Goal: Transaction & Acquisition: Purchase product/service

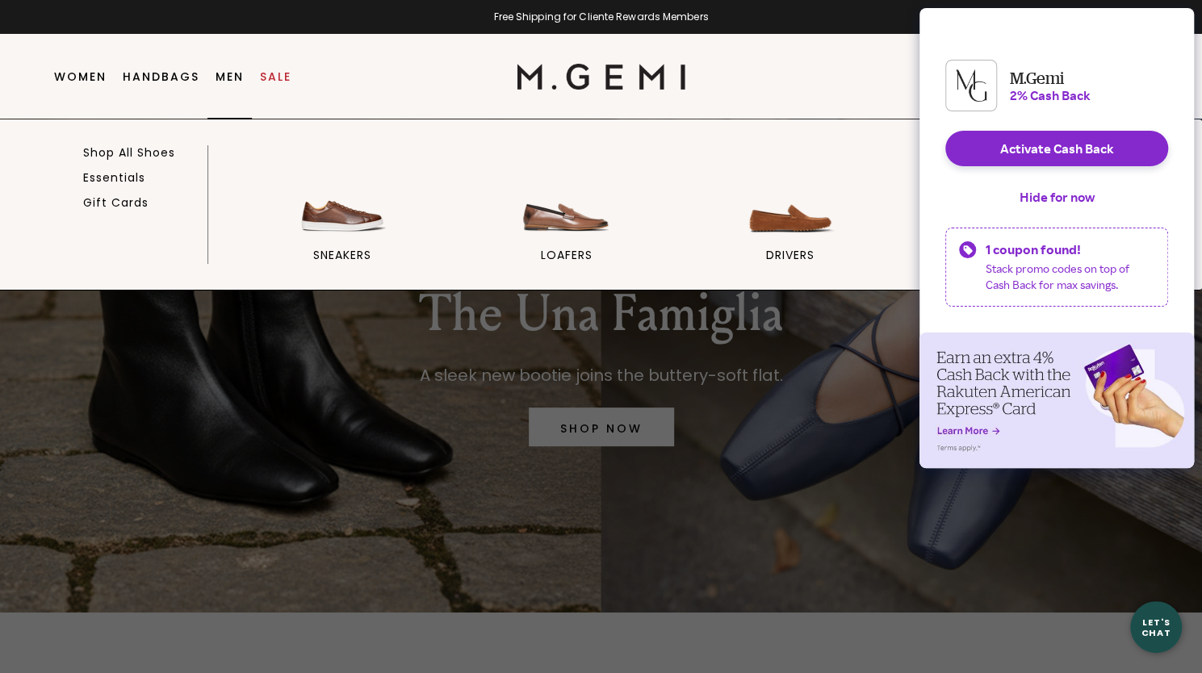
click at [239, 73] on link "Men" at bounding box center [230, 76] width 28 height 13
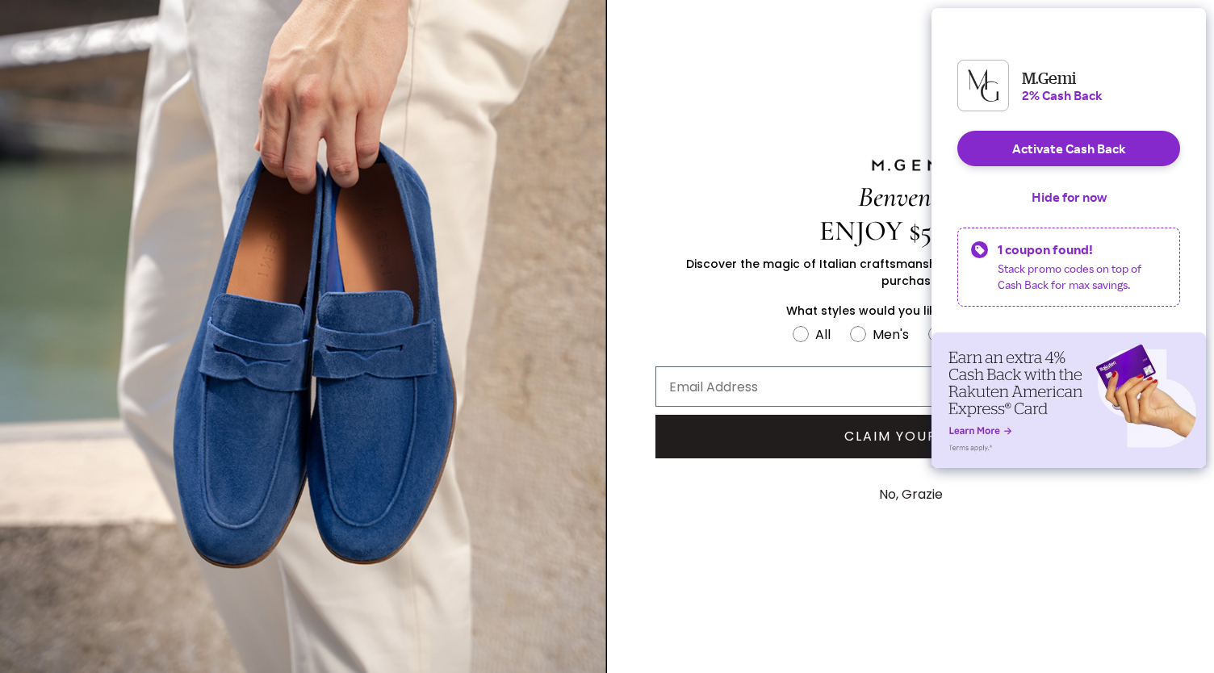
click at [910, 78] on div "Benvenuto ENJOY $50 OFF Discover the magic of Italian craftsmanship with $50 of…" at bounding box center [910, 336] width 607 height 673
click at [891, 485] on button "No, Grazie" at bounding box center [911, 495] width 80 height 40
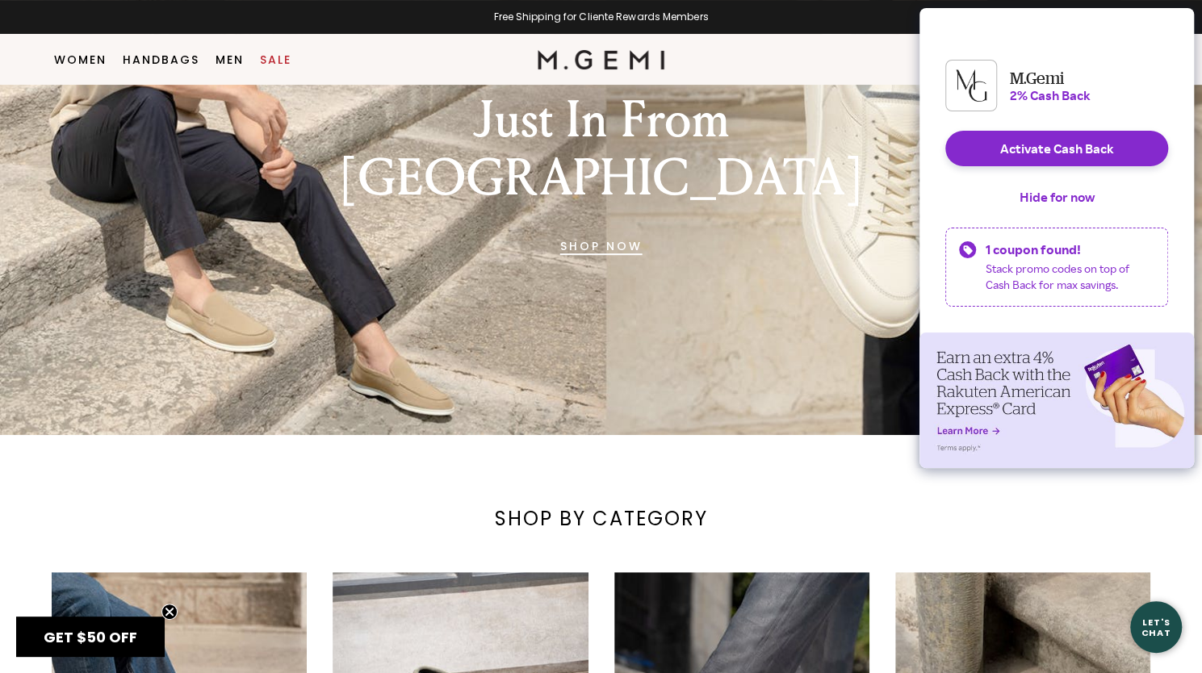
scroll to position [262, 0]
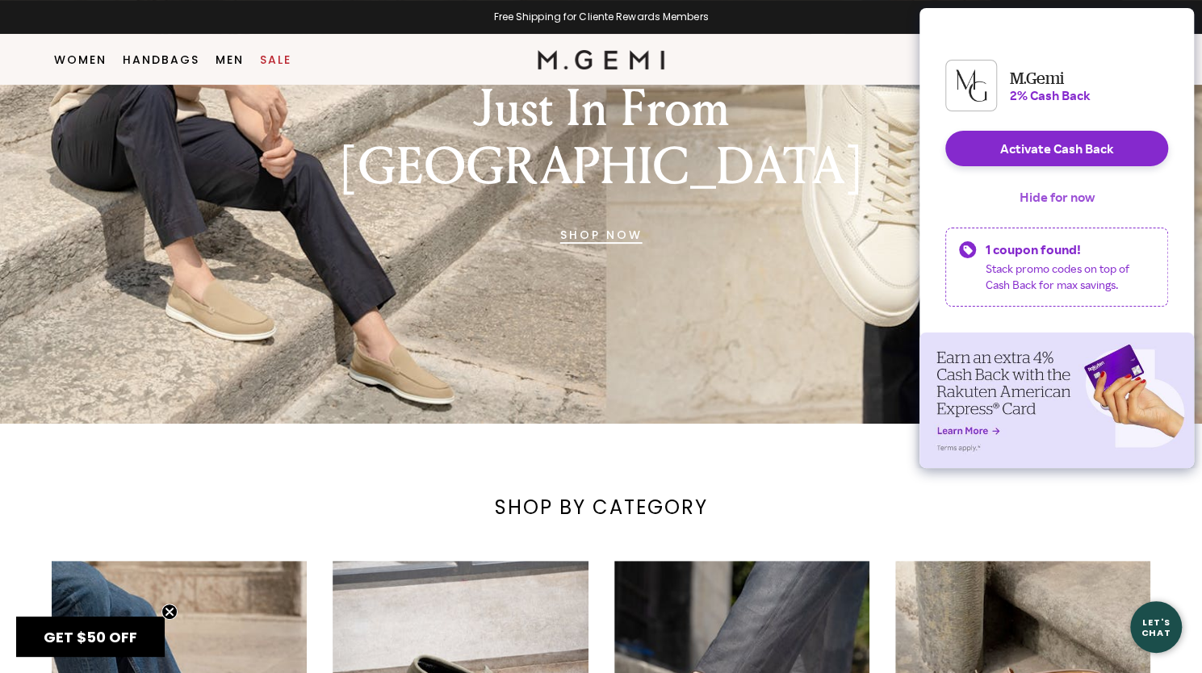
click at [1087, 206] on button "Hide for now" at bounding box center [1057, 197] width 101 height 36
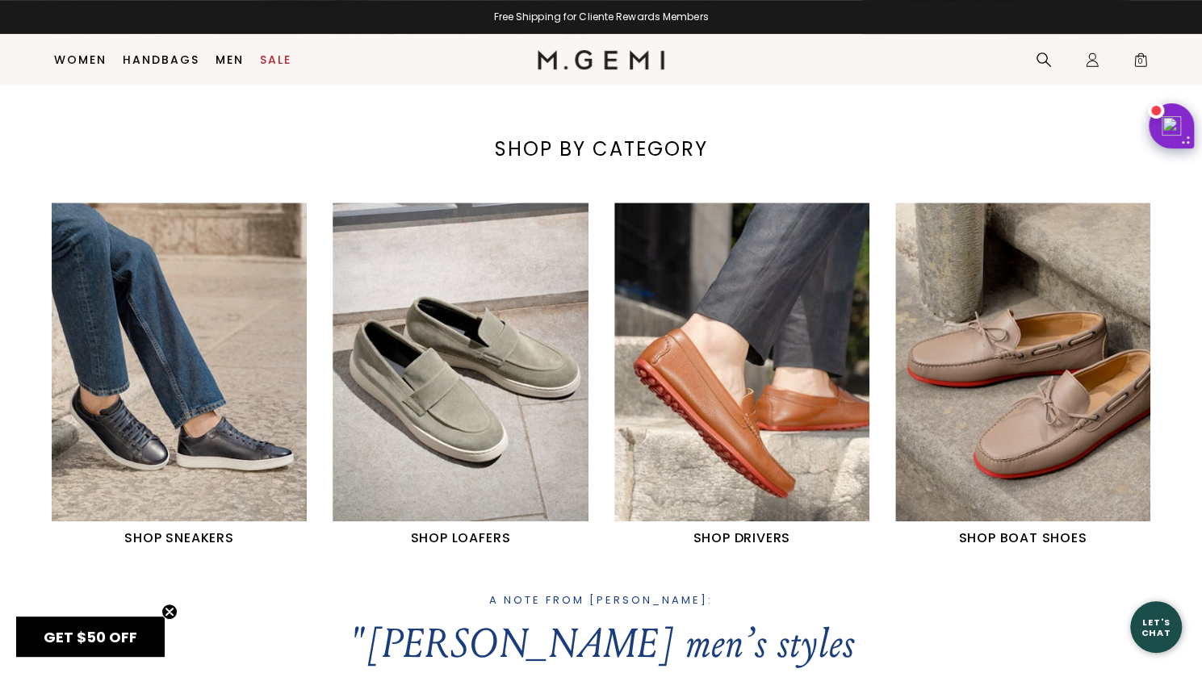
scroll to position [622, 0]
click at [129, 427] on img "1 / 4" at bounding box center [179, 361] width 255 height 319
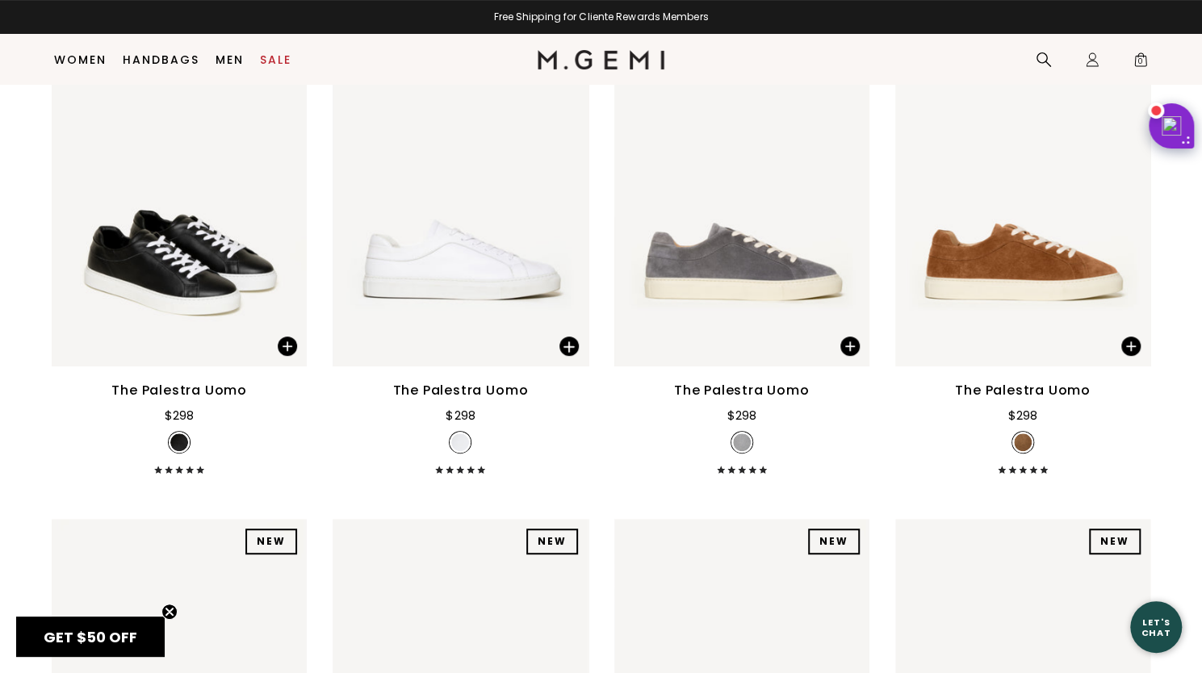
scroll to position [278, 0]
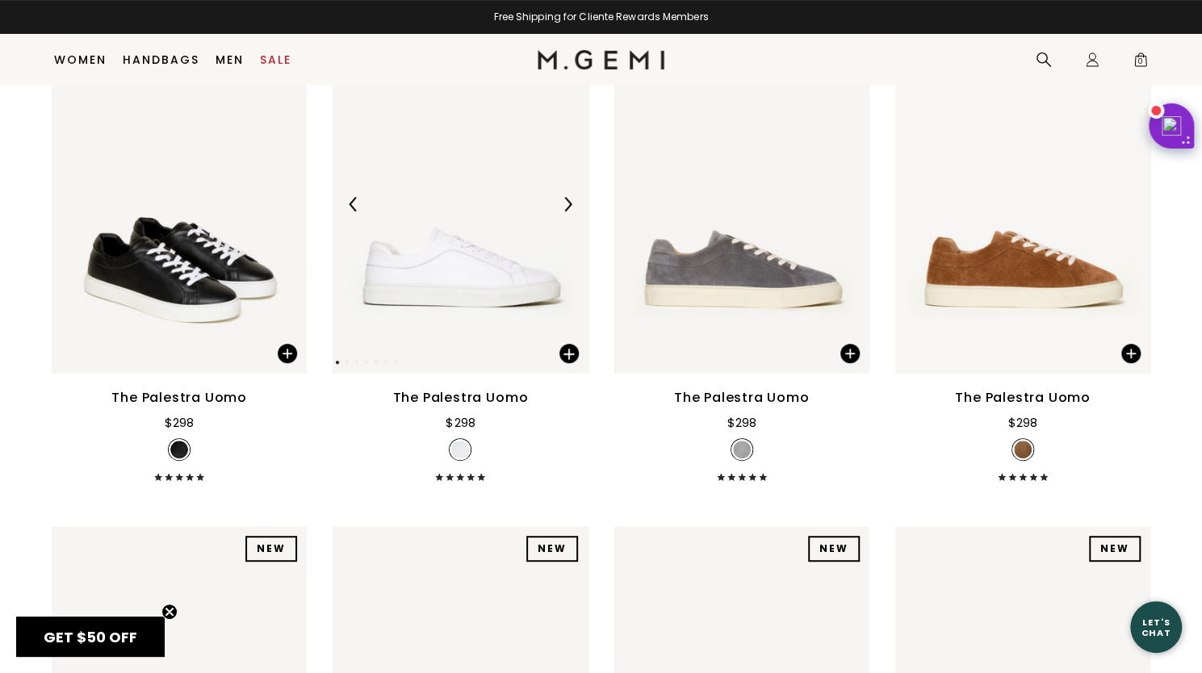
click at [467, 325] on img at bounding box center [460, 204] width 255 height 340
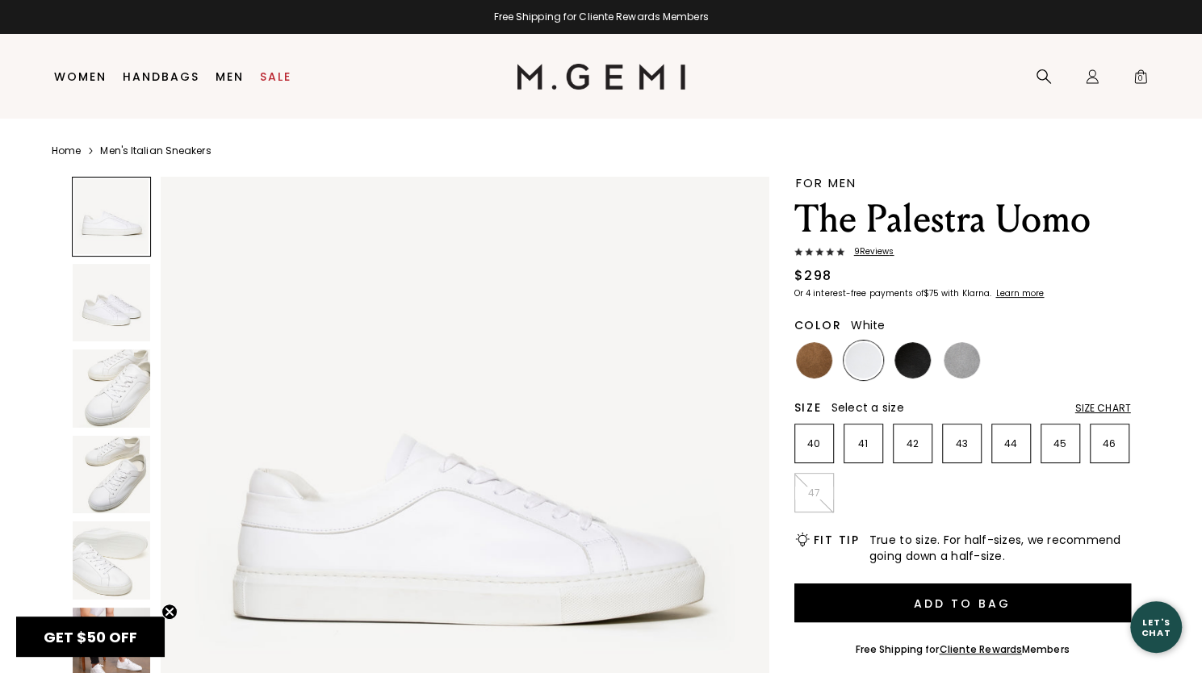
click at [112, 314] on img at bounding box center [112, 303] width 78 height 78
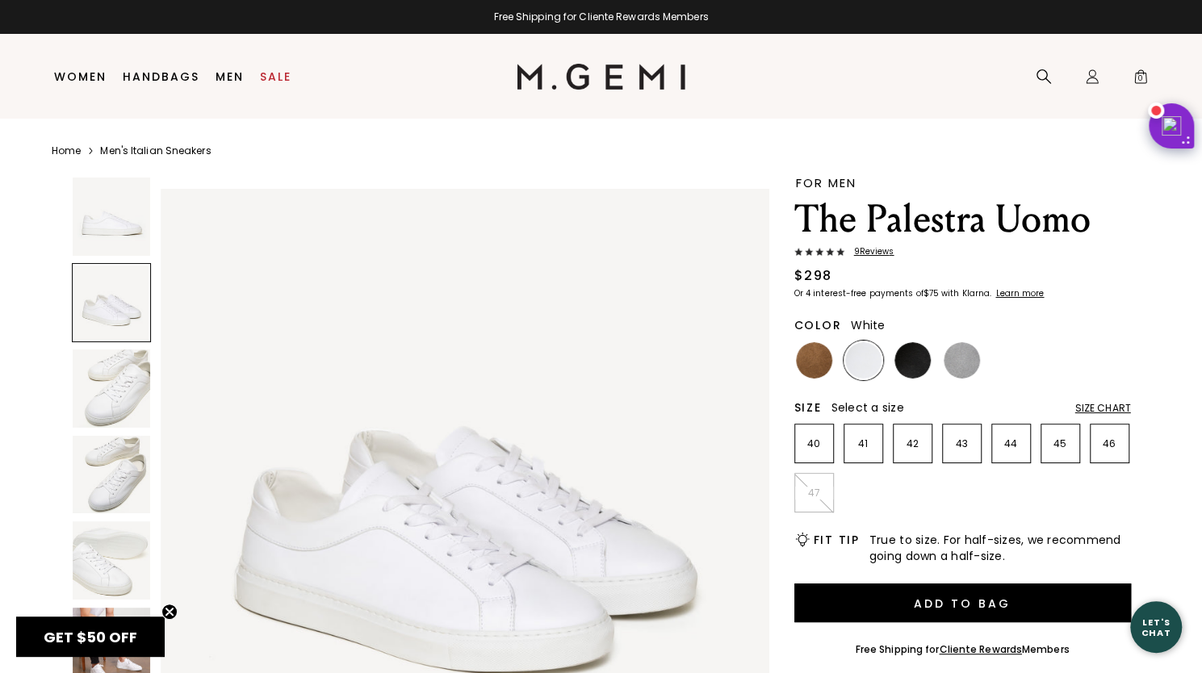
click at [112, 350] on img at bounding box center [112, 389] width 78 height 78
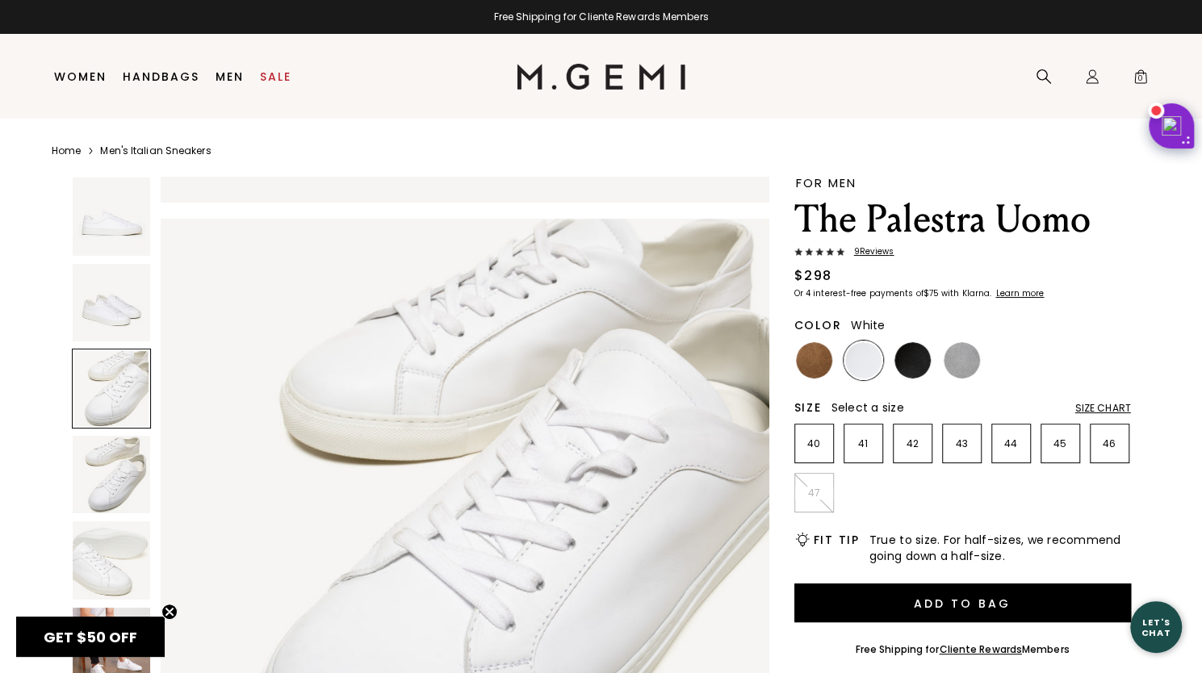
scroll to position [1224, 0]
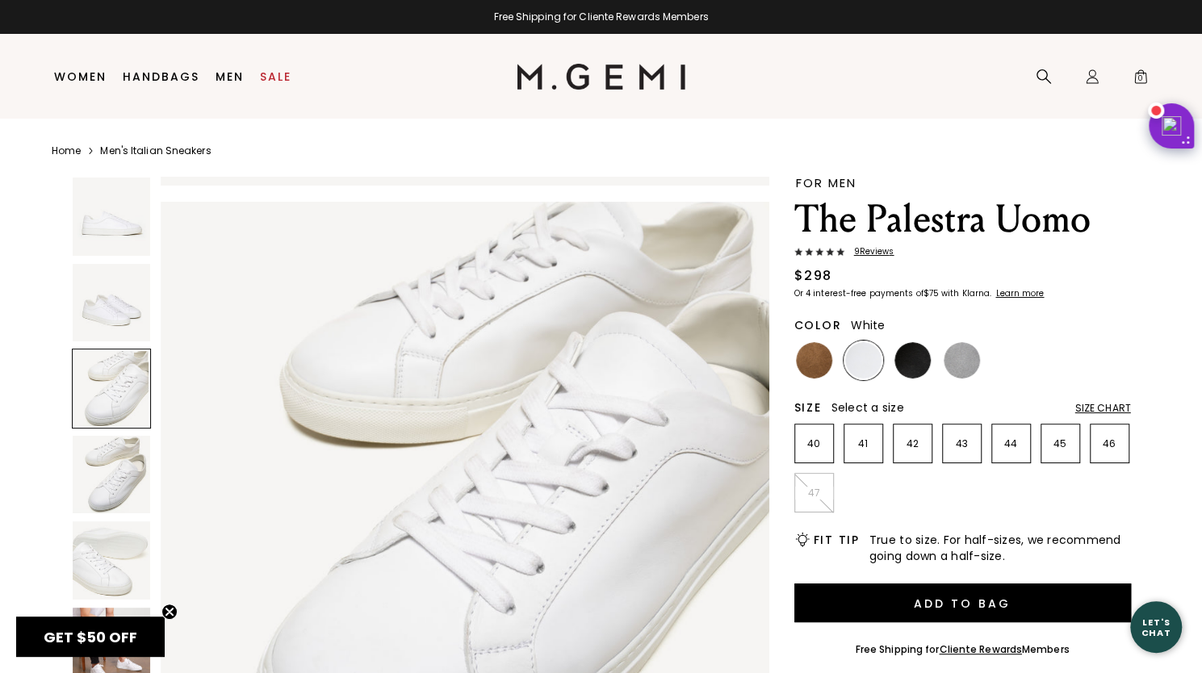
click at [111, 437] on img at bounding box center [112, 475] width 78 height 78
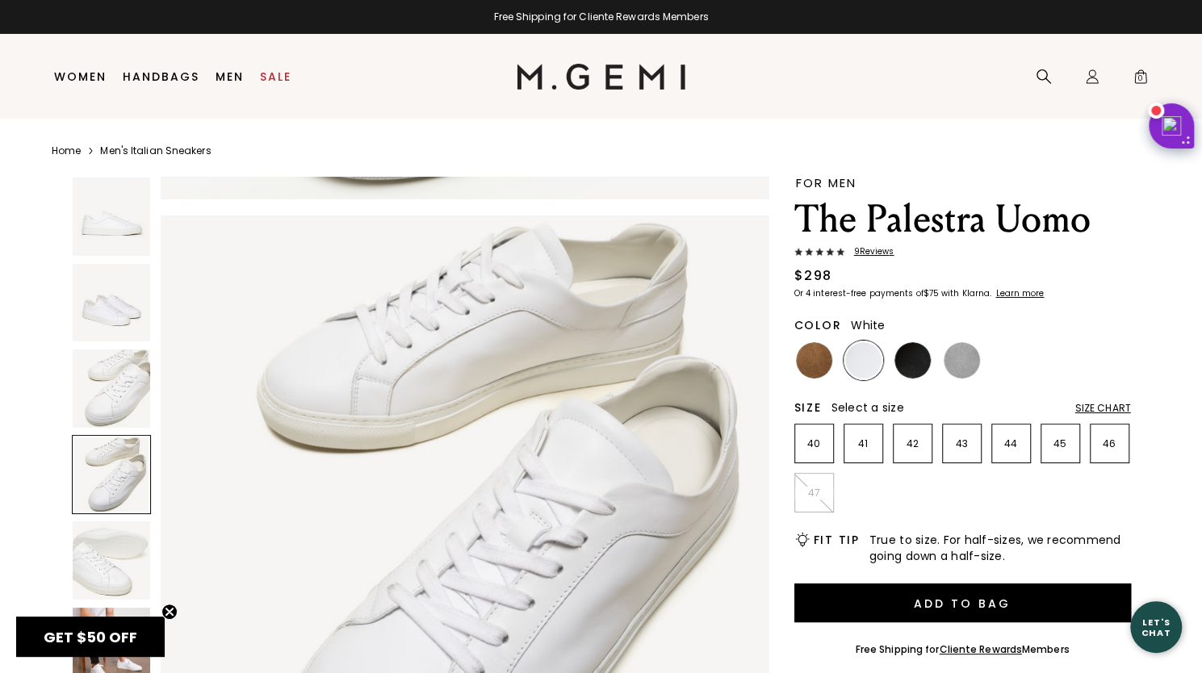
scroll to position [1836, 0]
click at [107, 507] on div at bounding box center [112, 475] width 80 height 80
click at [90, 562] on img at bounding box center [112, 561] width 78 height 78
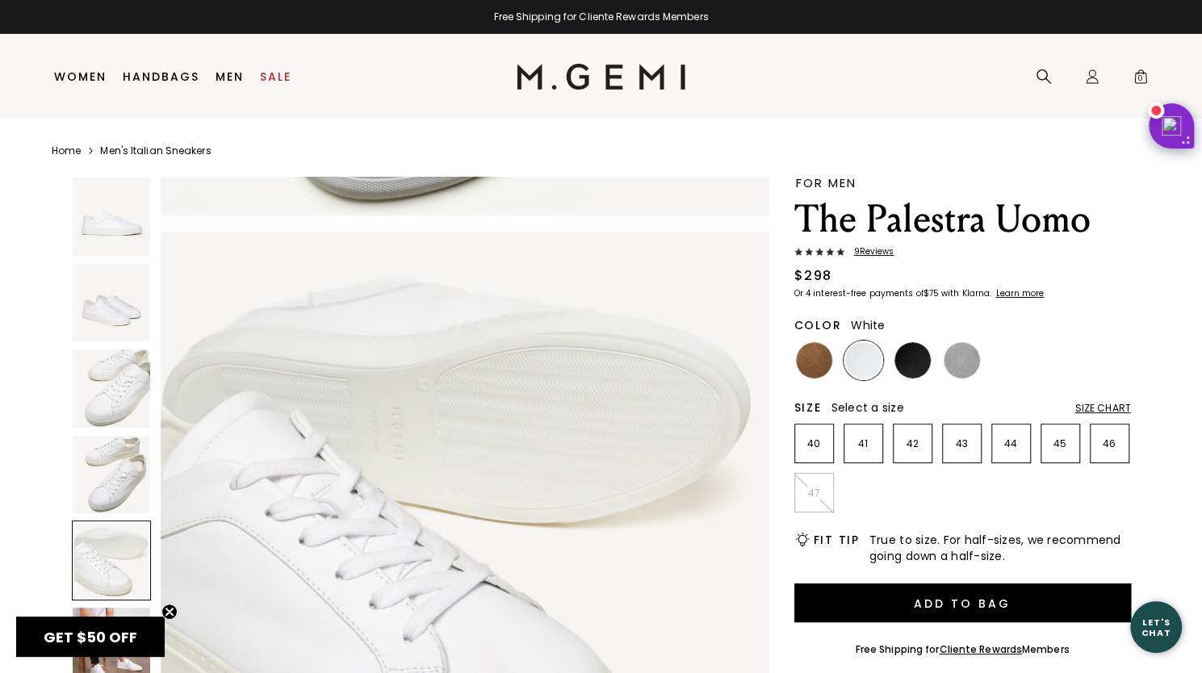
scroll to position [2448, 0]
